Goal: Find specific page/section: Find specific page/section

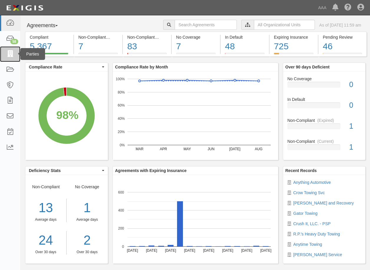
click at [7, 55] on icon at bounding box center [10, 54] width 8 height 7
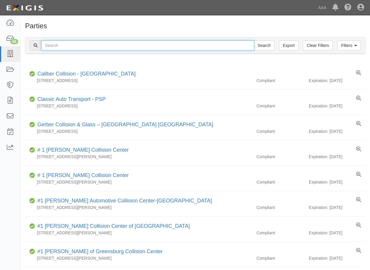
click at [51, 46] on input "text" at bounding box center [147, 45] width 213 height 10
type input "31373"
click at [254, 40] on input "Search" at bounding box center [264, 45] width 21 height 10
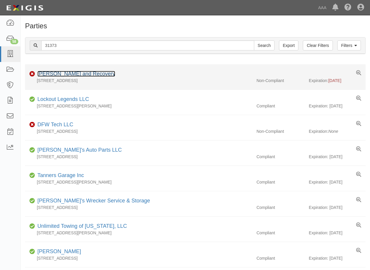
click at [47, 71] on link "[PERSON_NAME] and Recovery" at bounding box center [76, 74] width 78 height 6
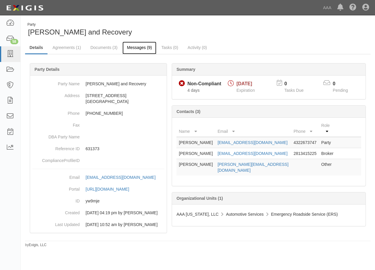
click at [135, 46] on link "Messages (9)" at bounding box center [139, 48] width 34 height 13
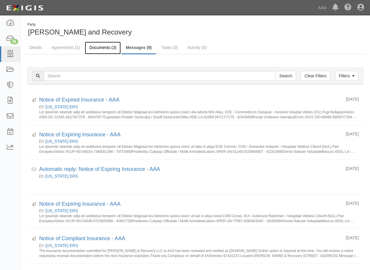
click at [110, 47] on link "Documents (3)" at bounding box center [103, 48] width 36 height 13
